Goal: Transaction & Acquisition: Download file/media

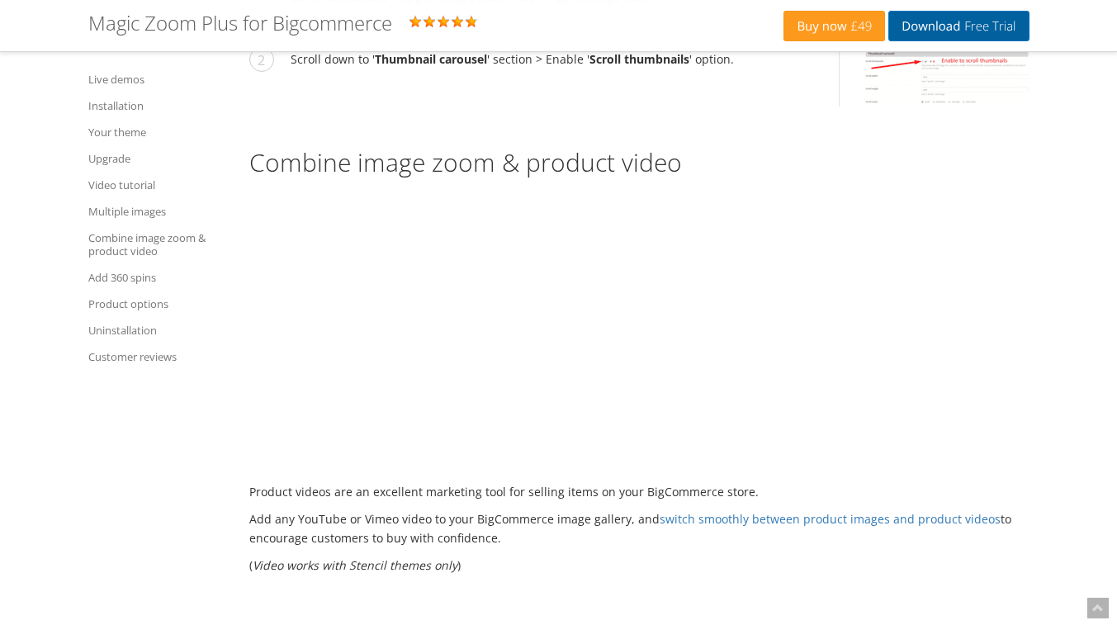
click at [967, 28] on span "Free Trial" at bounding box center [987, 26] width 55 height 13
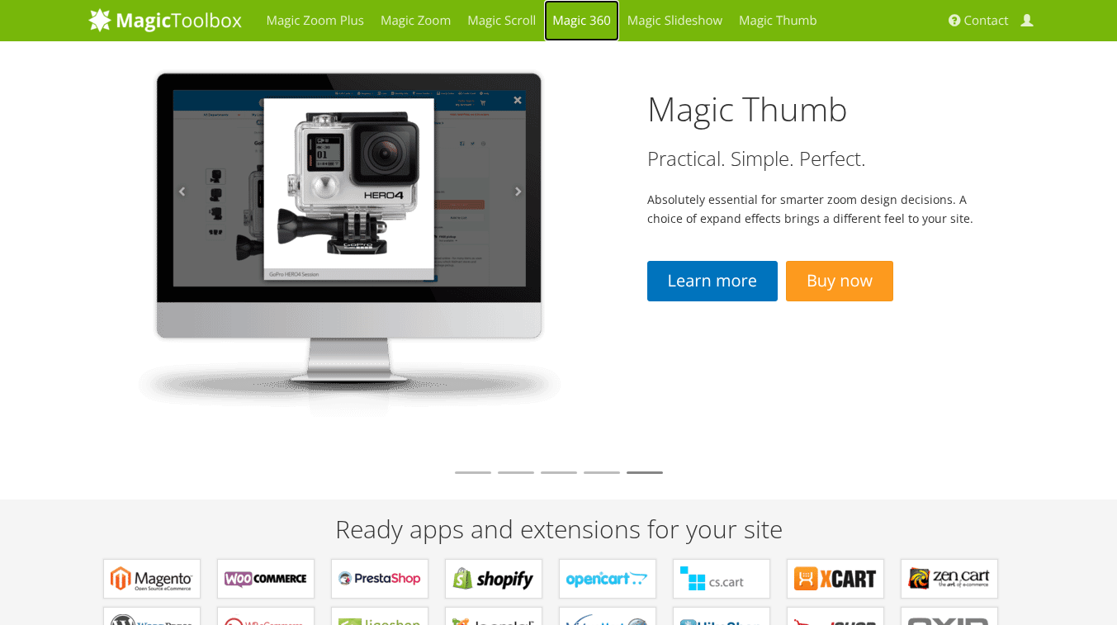
click at [567, 26] on link "Magic 360" at bounding box center [581, 20] width 75 height 41
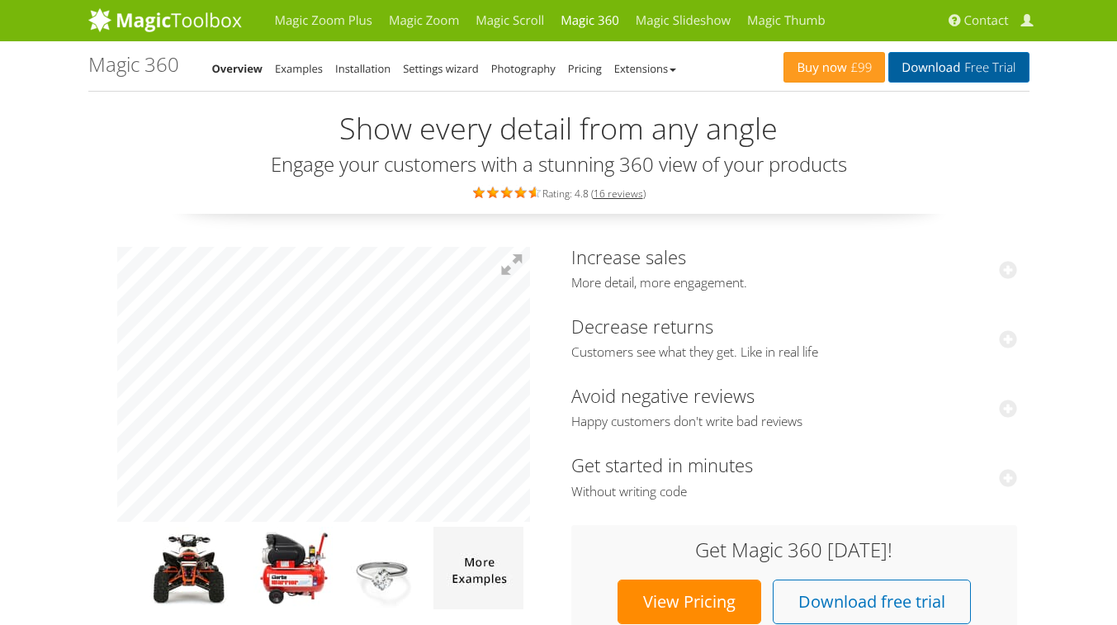
click at [952, 62] on link "Download Free Trial" at bounding box center [959, 67] width 140 height 31
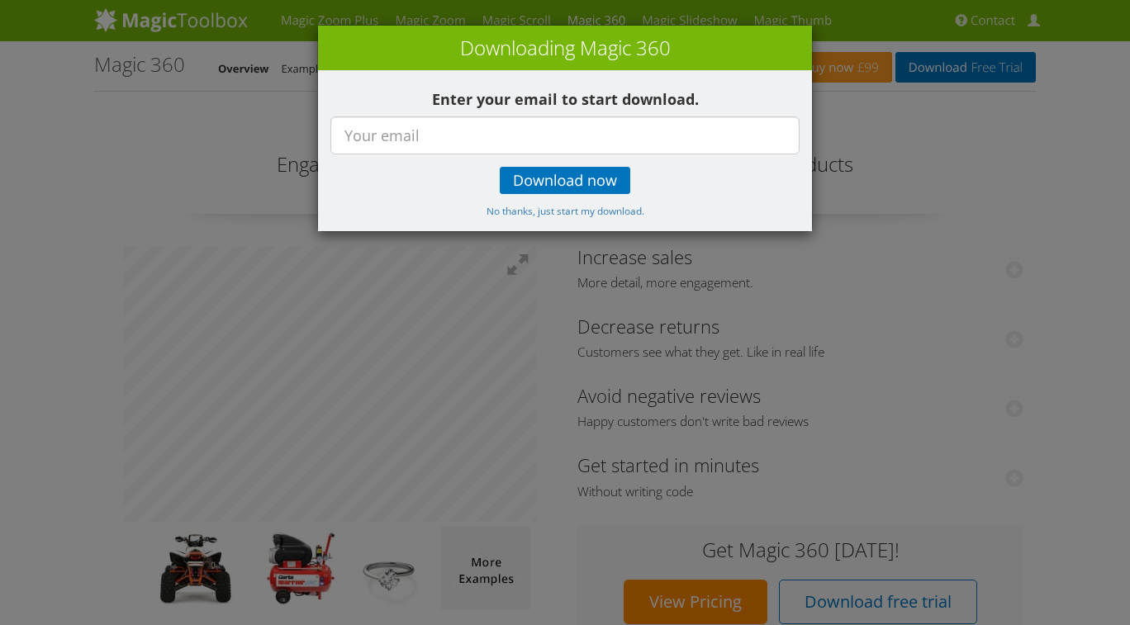
click at [291, 111] on div "× Downloading Magic 360 Enter your email to start download. Download now No tha…" at bounding box center [565, 312] width 1130 height 625
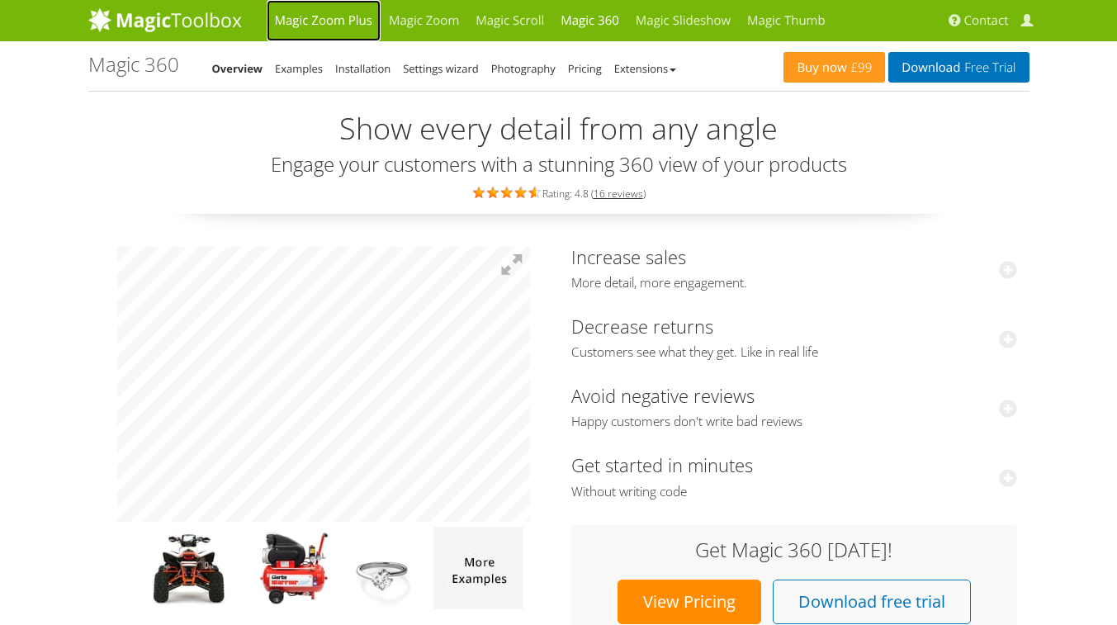
click at [331, 28] on link "Magic Zoom Plus" at bounding box center [324, 20] width 114 height 41
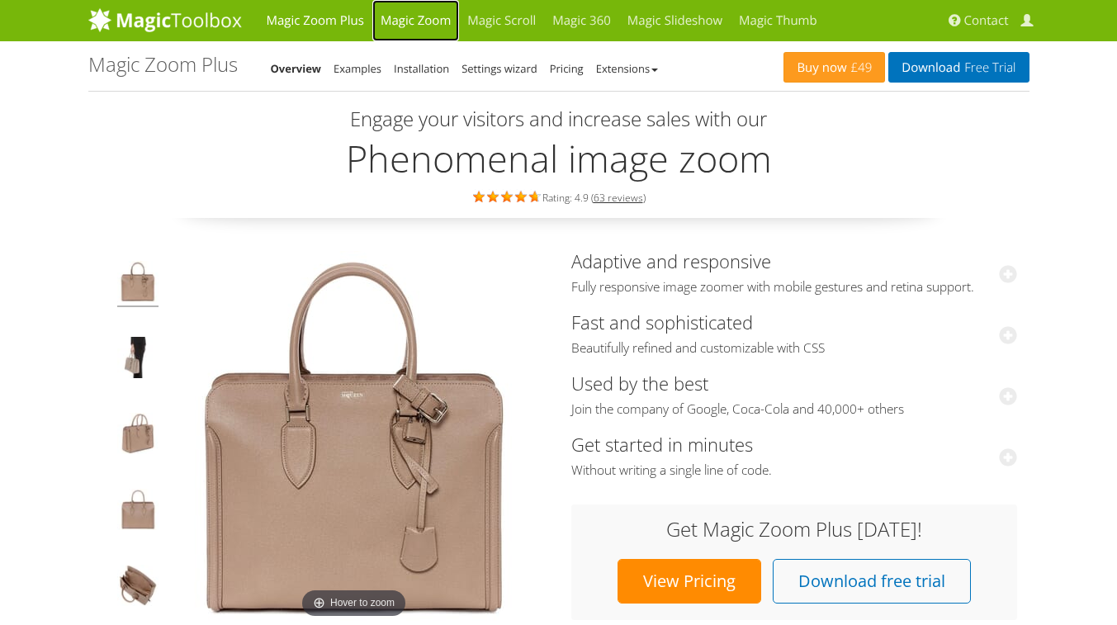
click at [398, 23] on link "Magic Zoom" at bounding box center [415, 20] width 87 height 41
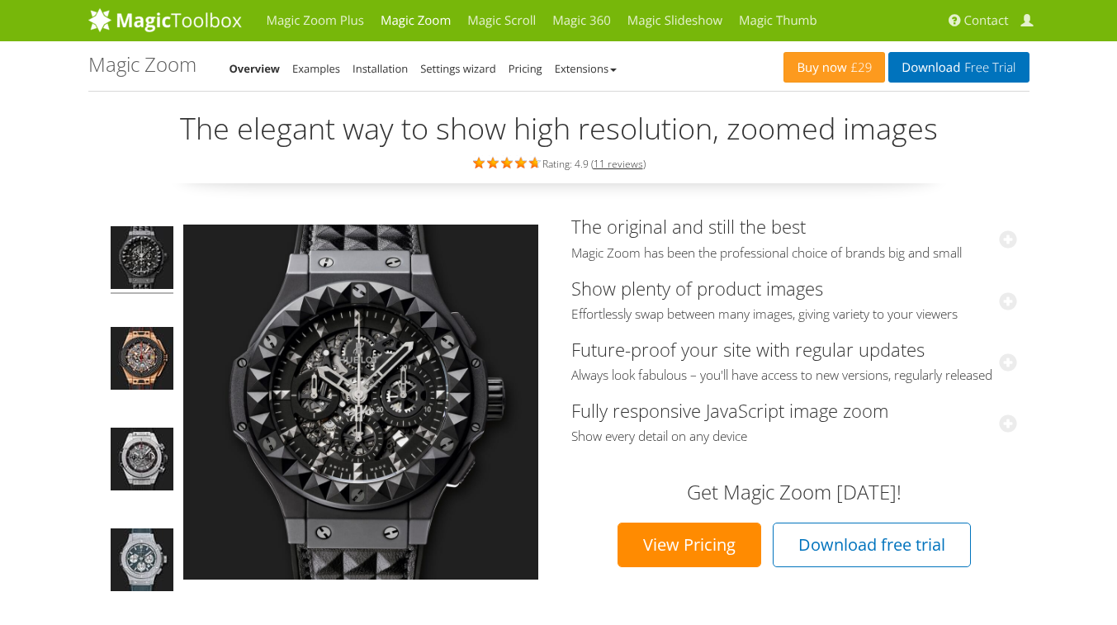
click at [451, 76] on li "Settings wizard" at bounding box center [458, 69] width 76 height 20
click at [457, 67] on link "Settings wizard" at bounding box center [458, 68] width 76 height 15
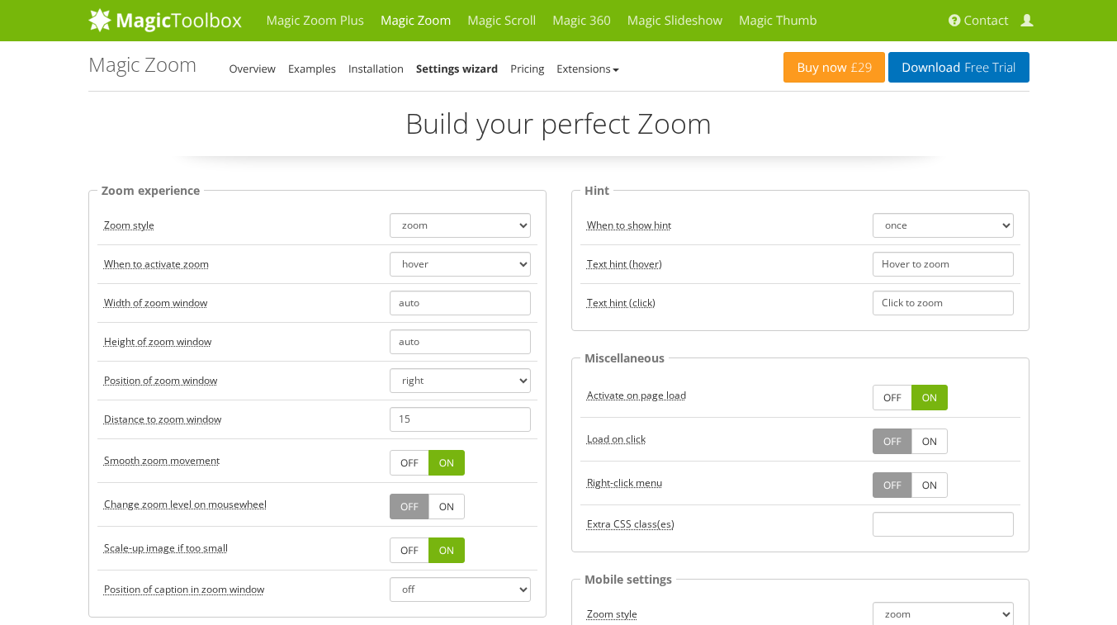
click at [405, 64] on ul "Overview Examples Installation Settings wizard Pricing Extensions" at bounding box center [431, 69] width 402 height 20
click at [393, 63] on link "Installation" at bounding box center [375, 68] width 55 height 15
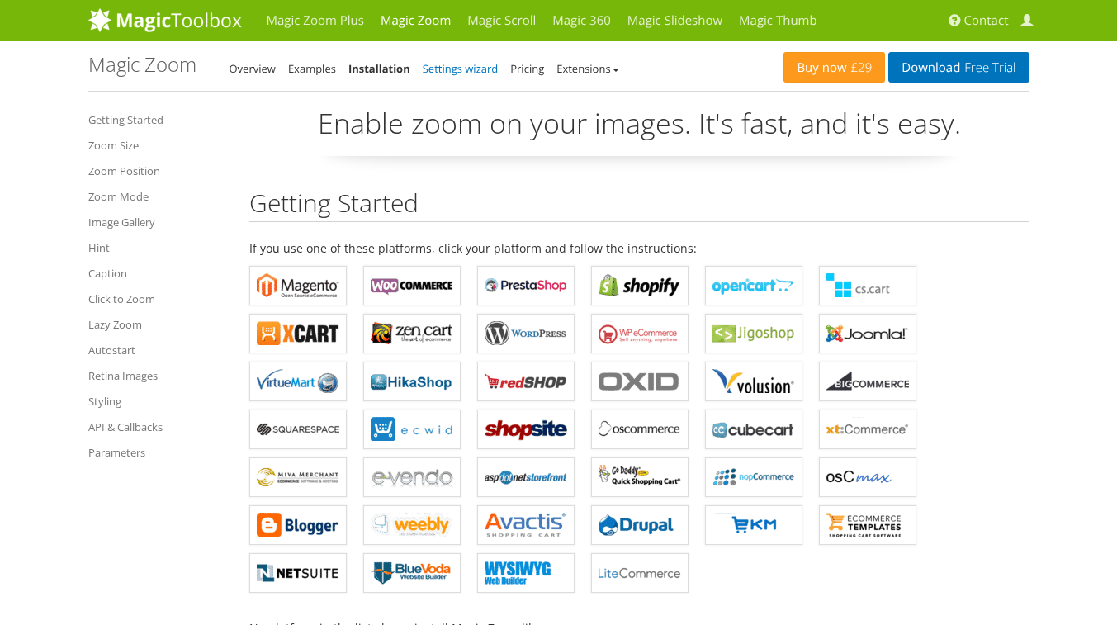
click at [471, 68] on link "Settings wizard" at bounding box center [461, 68] width 76 height 15
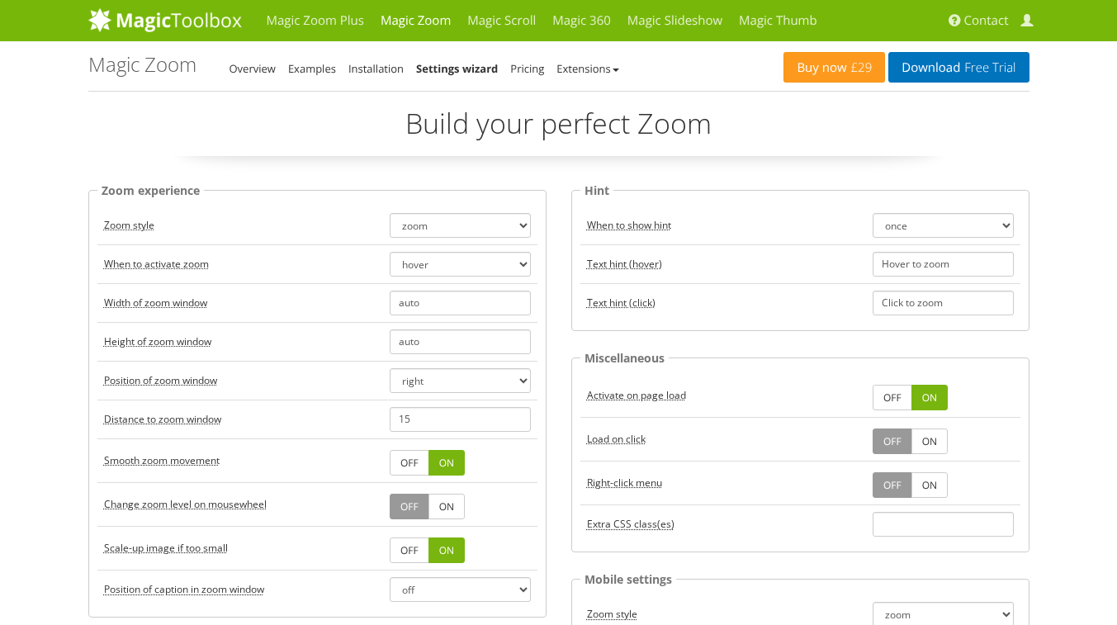
click at [510, 59] on ul "Overview Examples Installation Settings wizard Pricing Extensions" at bounding box center [431, 69] width 402 height 20
click at [538, 55] on div "Magic Zoom - Settings Wizard Overview Examples Installation Settings wizard Pri…" at bounding box center [436, 66] width 696 height 25
click at [528, 69] on link "Pricing" at bounding box center [527, 68] width 34 height 15
click at [565, 25] on link "Magic 360" at bounding box center [581, 20] width 75 height 41
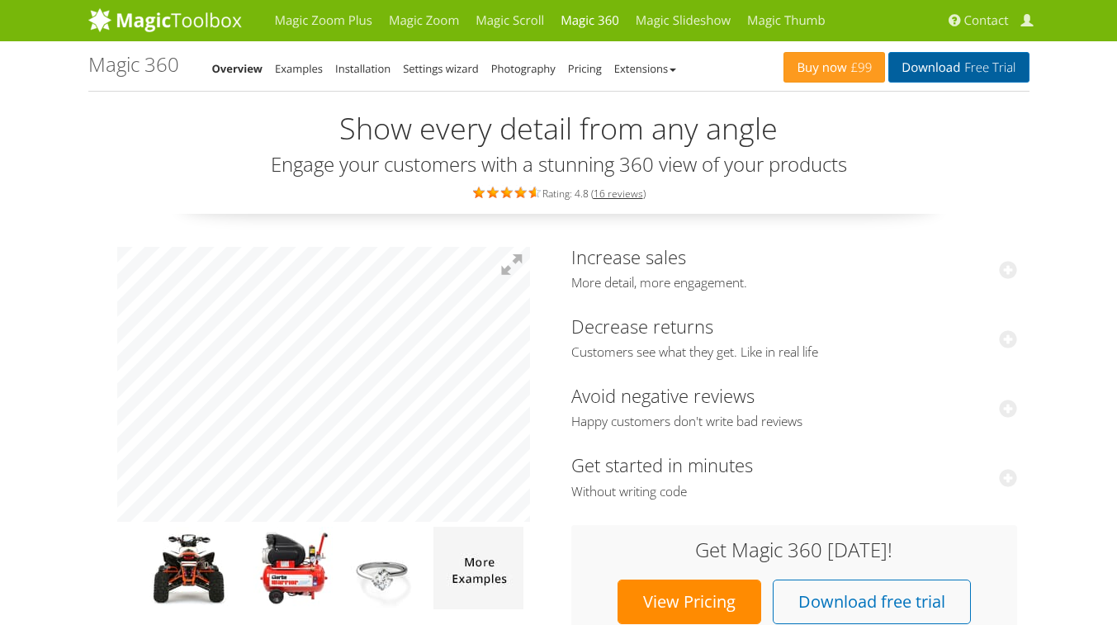
click at [949, 78] on link "Download Free Trial" at bounding box center [959, 67] width 140 height 31
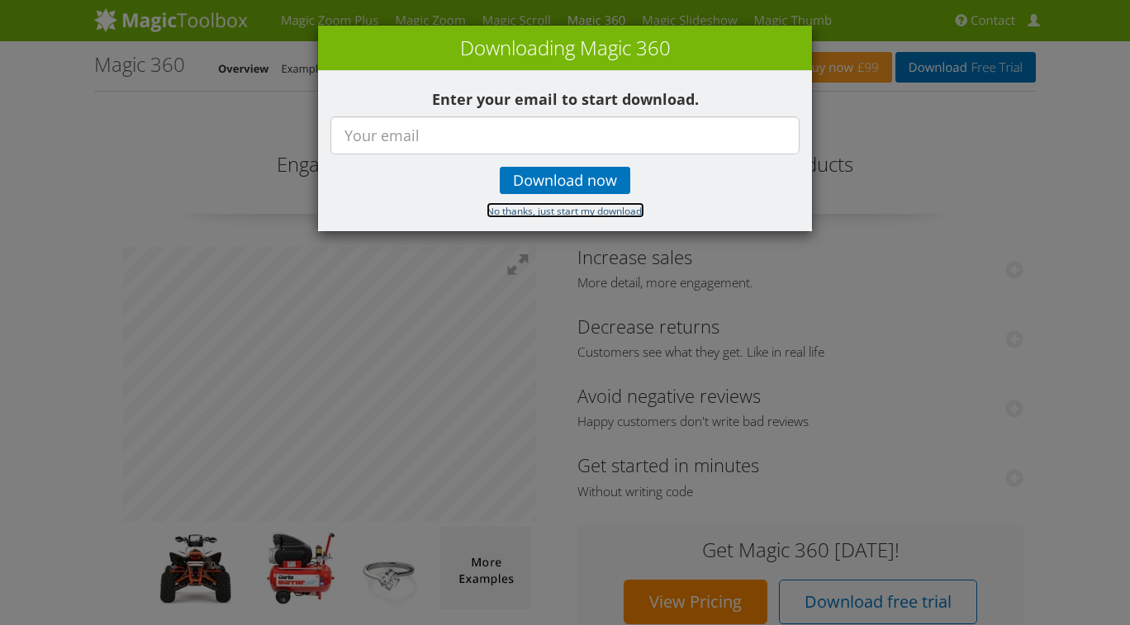
click at [519, 215] on small "No thanks, just start my download." at bounding box center [565, 210] width 158 height 13
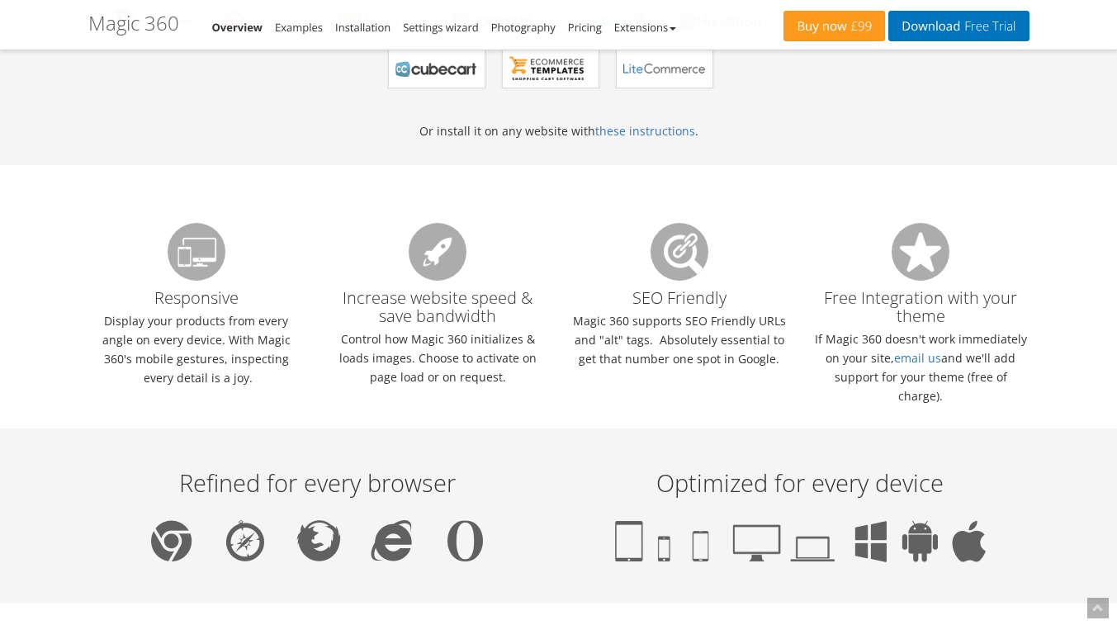
scroll to position [979, 0]
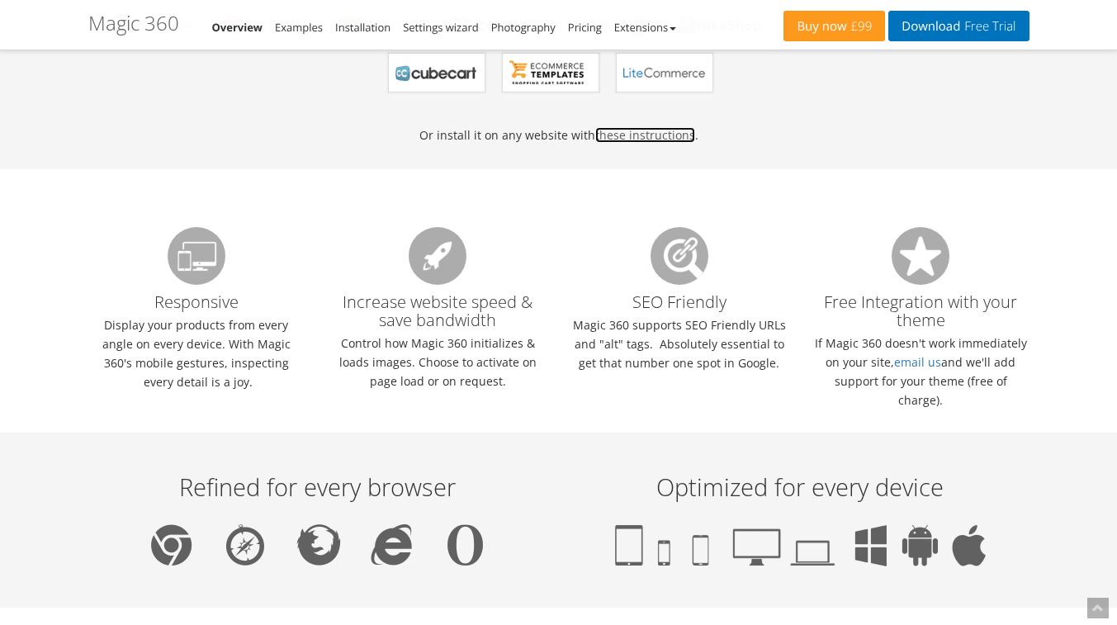
click at [666, 133] on link "these instructions" at bounding box center [645, 135] width 100 height 16
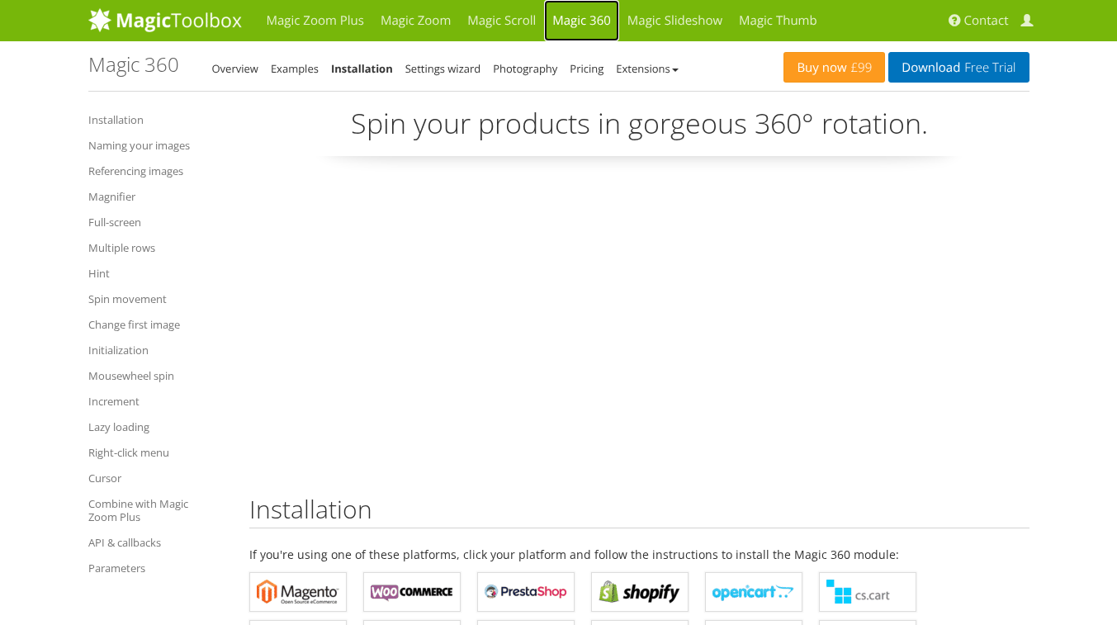
click at [584, 26] on link "Magic 360" at bounding box center [581, 20] width 75 height 41
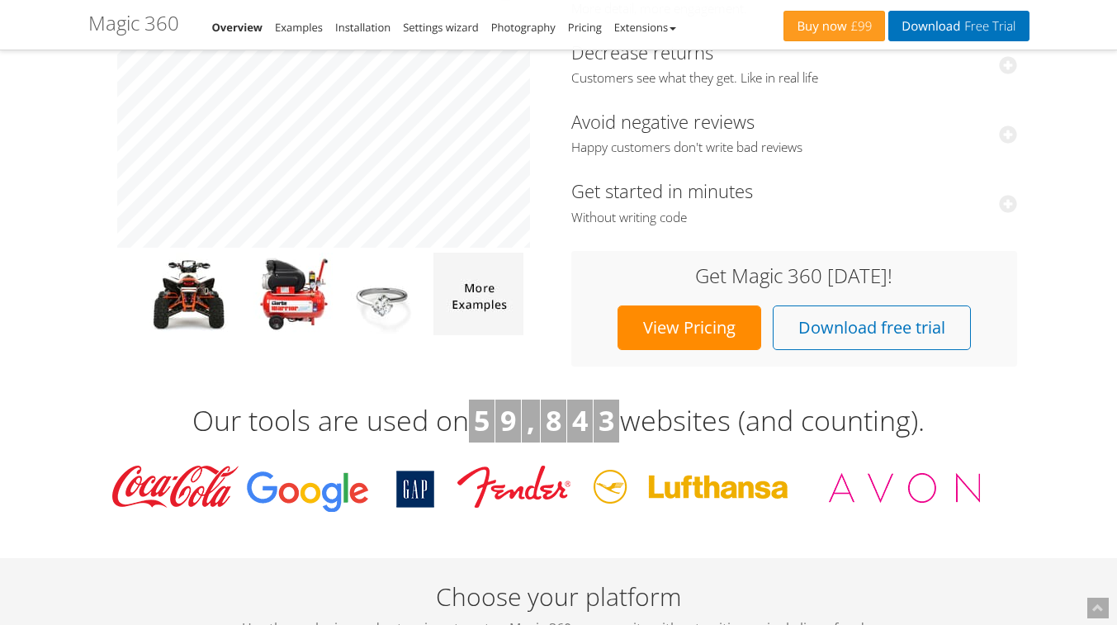
scroll to position [48, 0]
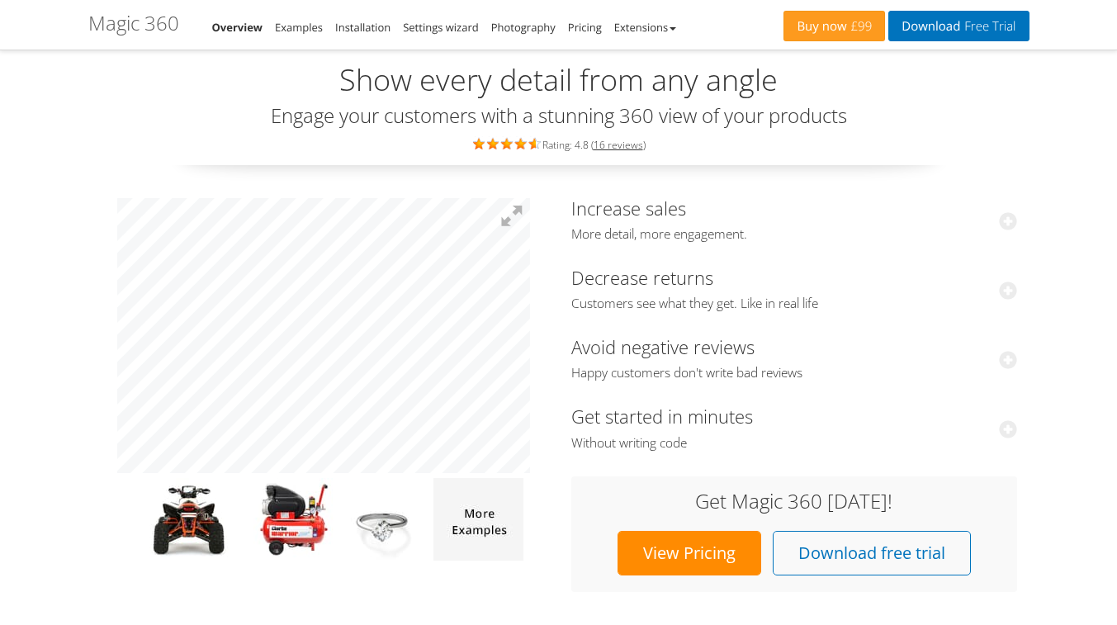
click at [296, 12] on div "Magic 360 Overview Examples Installation Settings wizard Photography Pricing Ex…" at bounding box center [436, 24] width 696 height 25
click at [296, 22] on link "Examples" at bounding box center [299, 27] width 48 height 15
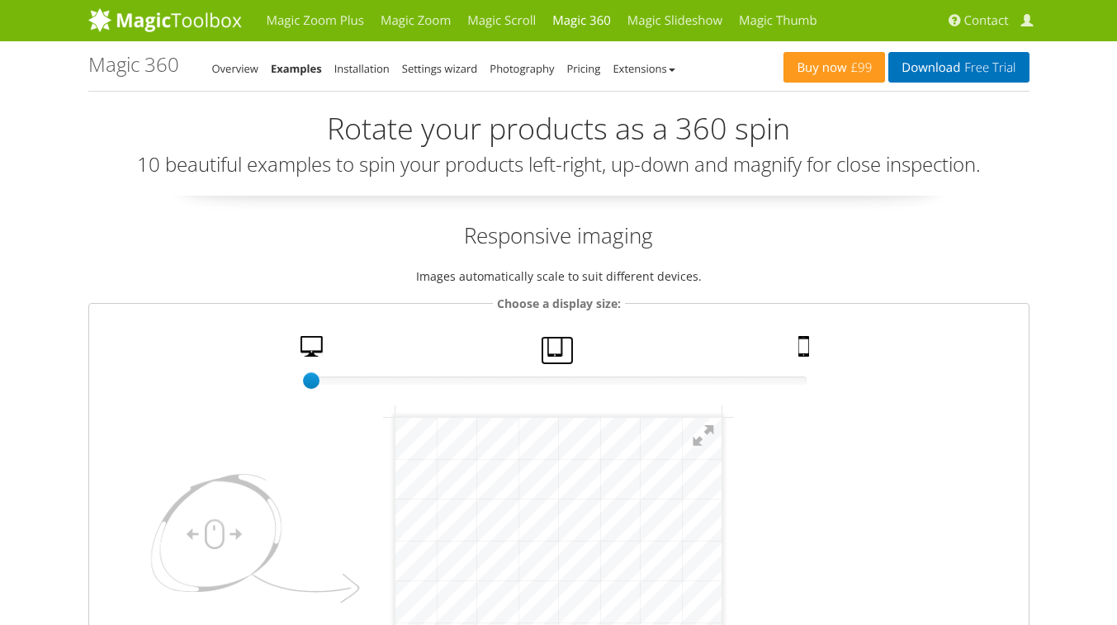
click at [551, 354] on link "Tablet" at bounding box center [557, 350] width 33 height 29
click at [803, 338] on link "Mobile" at bounding box center [806, 350] width 28 height 29
click at [381, 69] on link "Installation" at bounding box center [361, 68] width 55 height 15
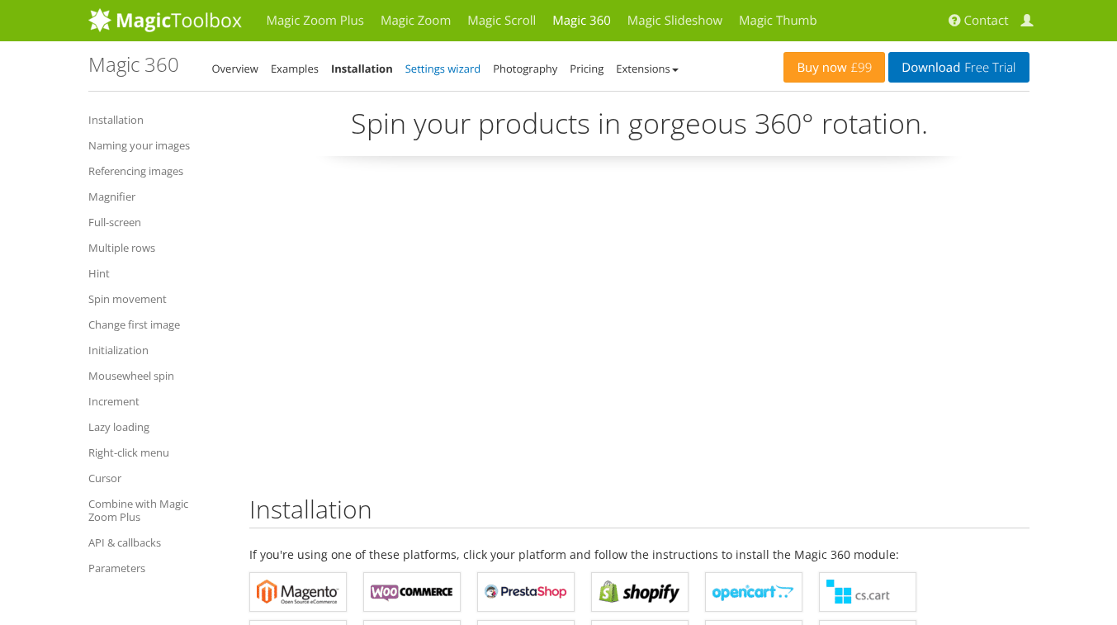
click at [418, 68] on link "Settings wizard" at bounding box center [443, 68] width 76 height 15
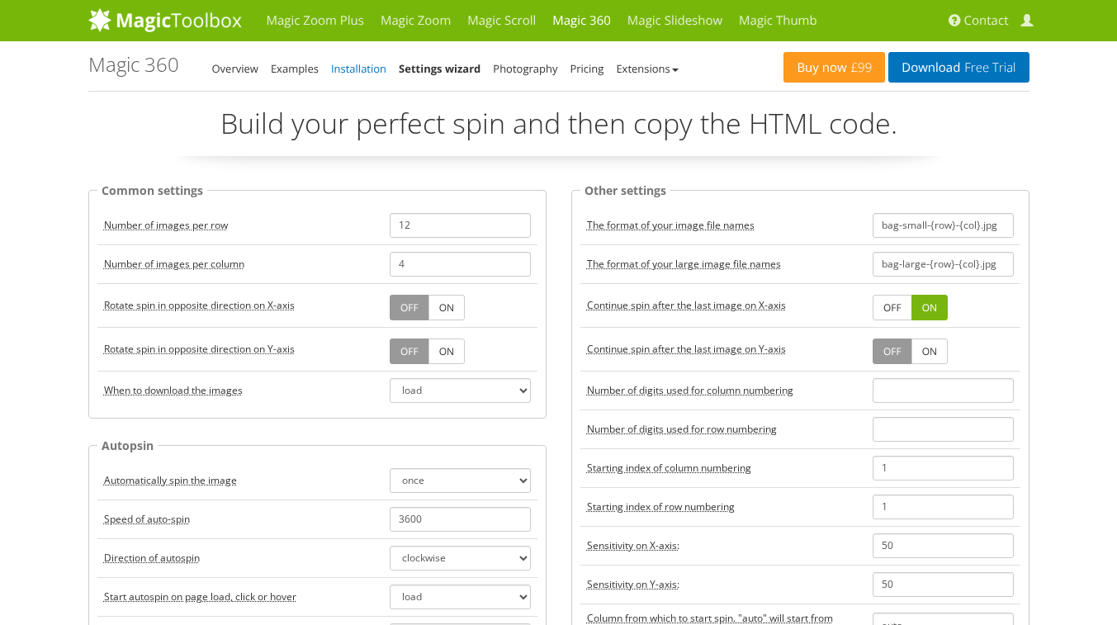
click at [382, 67] on link "Installation" at bounding box center [358, 68] width 55 height 15
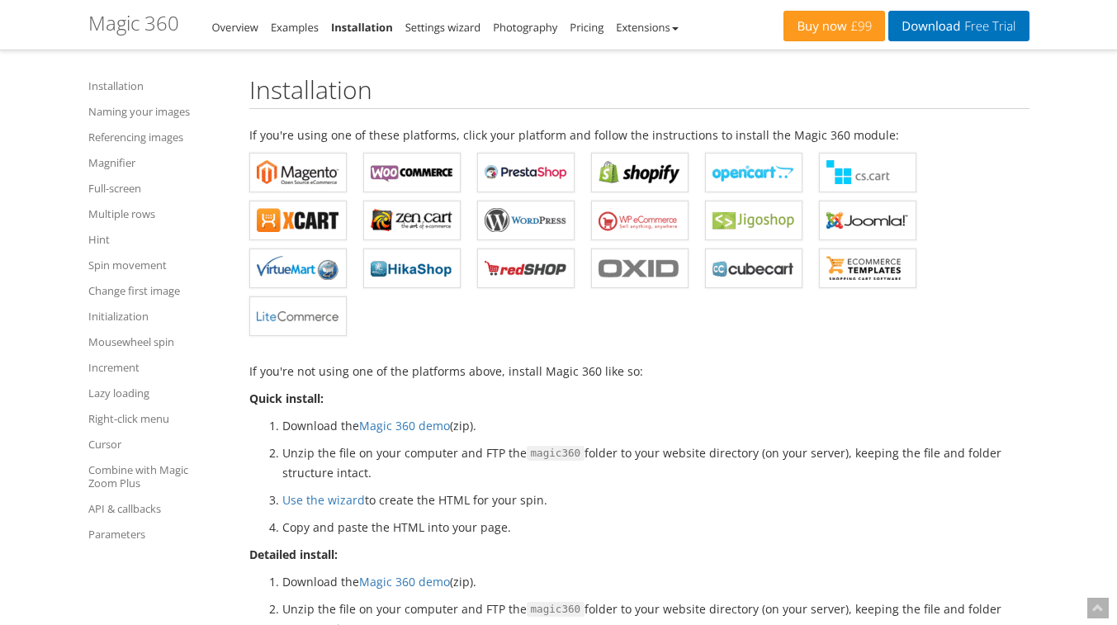
scroll to position [426, 0]
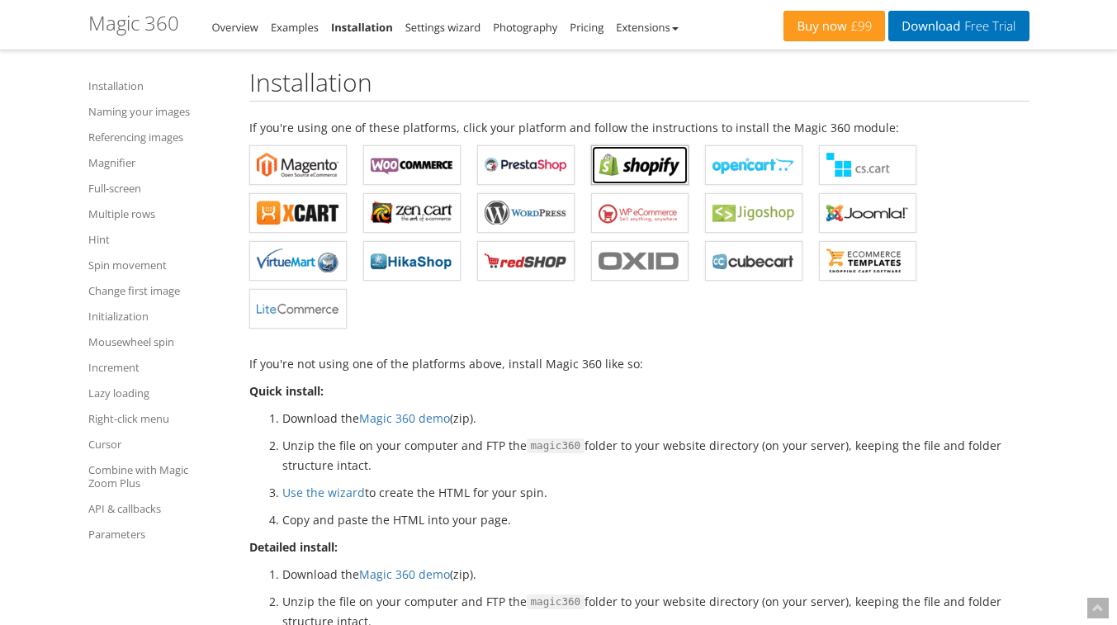
click at [619, 168] on b "Magic 360 for Shopify" at bounding box center [640, 165] width 83 height 25
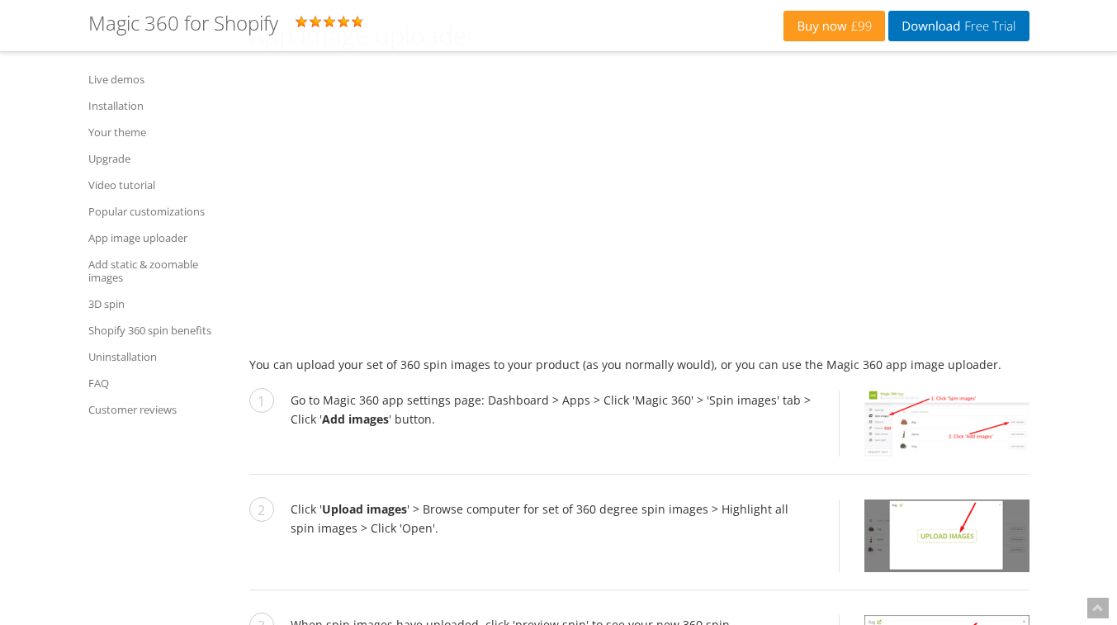
scroll to position [5965, 0]
